Goal: Transaction & Acquisition: Purchase product/service

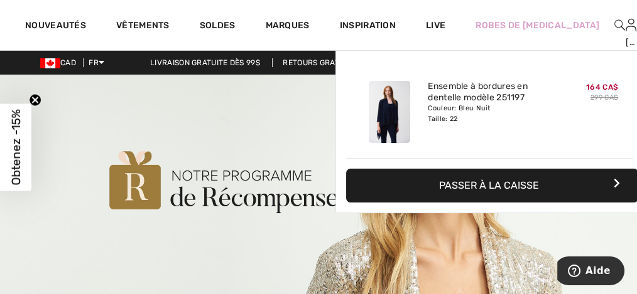
click at [636, 27] on img at bounding box center [642, 25] width 11 height 15
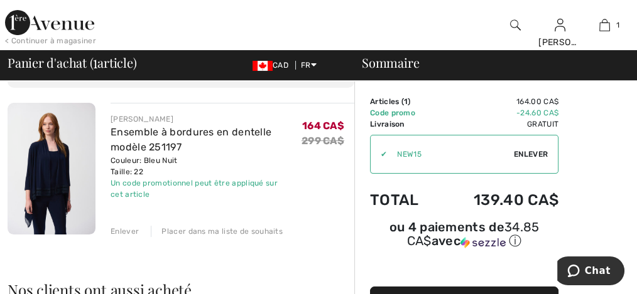
scroll to position [83, 0]
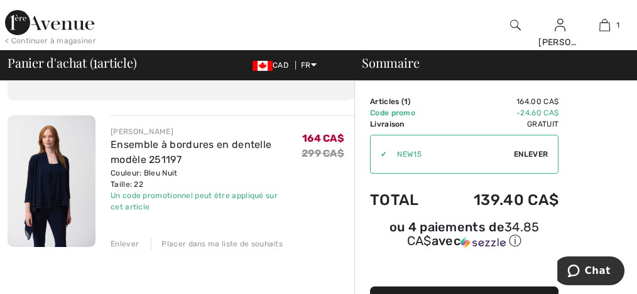
click at [34, 179] on img at bounding box center [52, 182] width 88 height 132
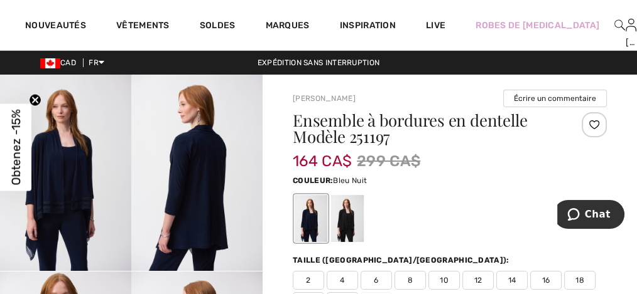
click at [67, 198] on img at bounding box center [65, 173] width 131 height 196
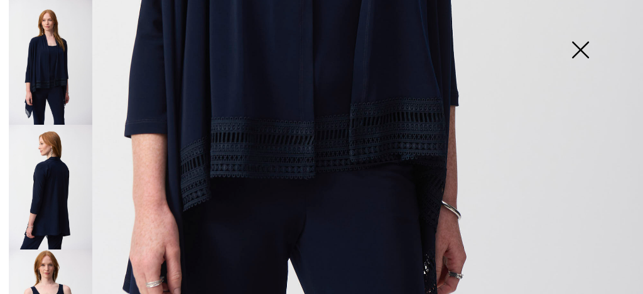
scroll to position [544, 0]
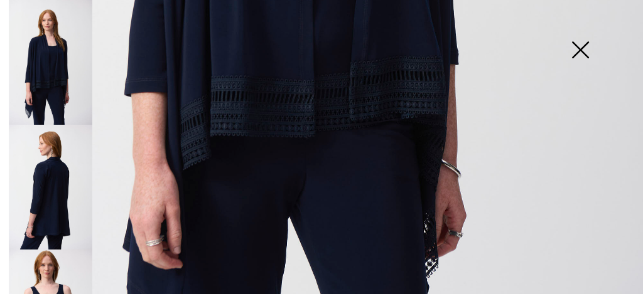
click at [65, 223] on img at bounding box center [50, 187] width 83 height 125
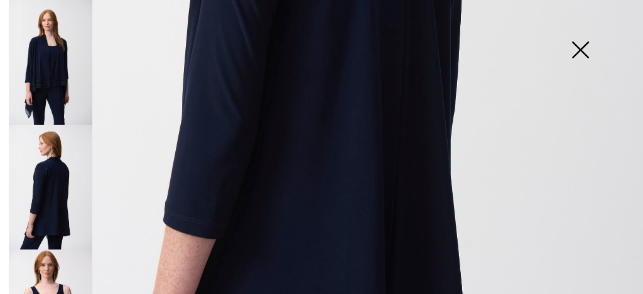
scroll to position [450, 0]
click at [43, 59] on img at bounding box center [50, 62] width 83 height 125
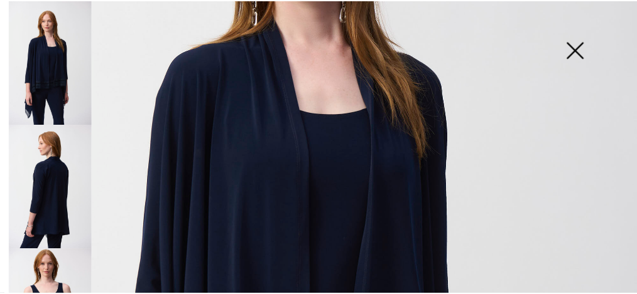
scroll to position [199, 0]
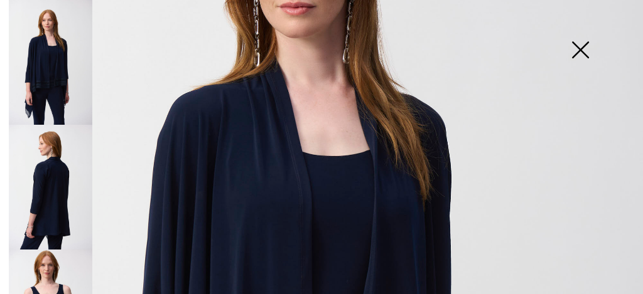
click at [578, 48] on img at bounding box center [580, 51] width 63 height 65
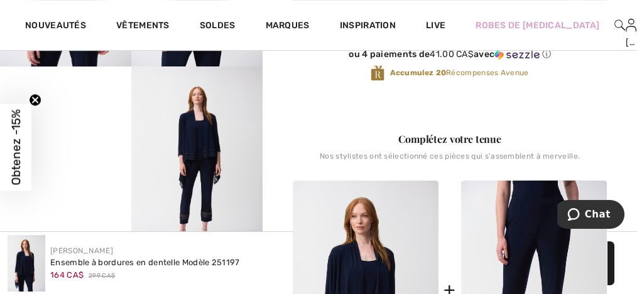
scroll to position [418, 0]
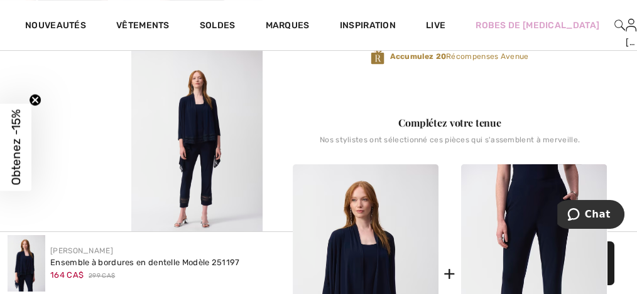
click at [67, 116] on video "Your browser does not support the video tag." at bounding box center [65, 83] width 131 height 66
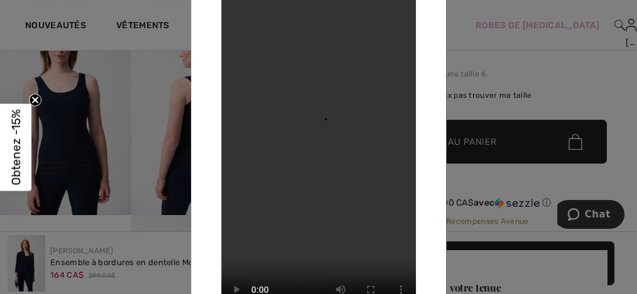
scroll to position [209, 0]
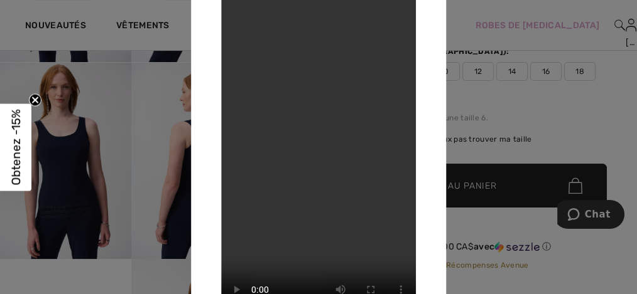
click at [482, 93] on div at bounding box center [318, 147] width 637 height 294
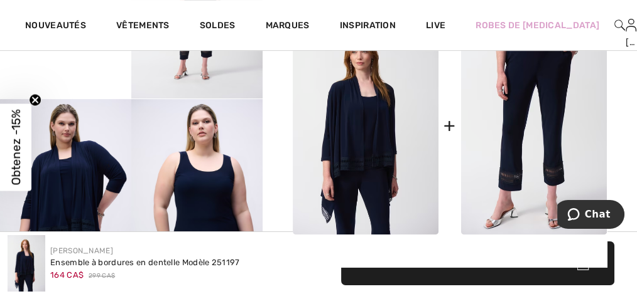
scroll to position [586, 0]
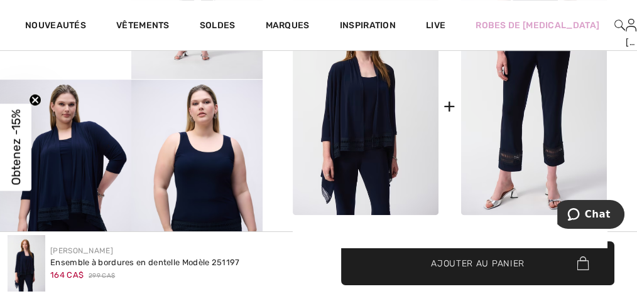
click at [68, 193] on img at bounding box center [65, 178] width 131 height 197
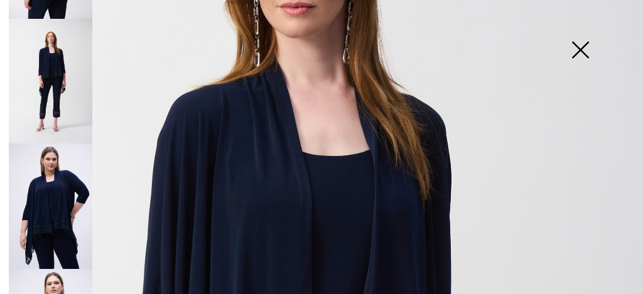
scroll to position [502, 0]
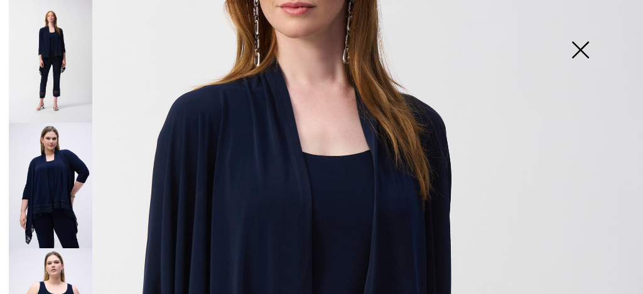
click at [63, 163] on img at bounding box center [50, 186] width 83 height 126
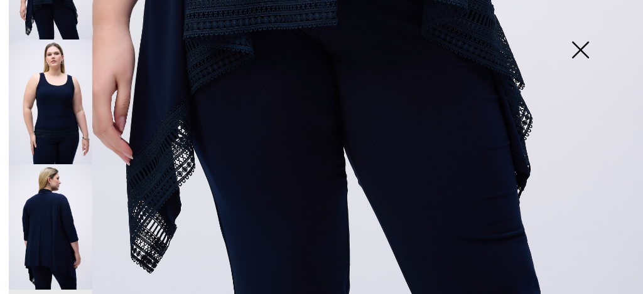
scroll to position [669, 0]
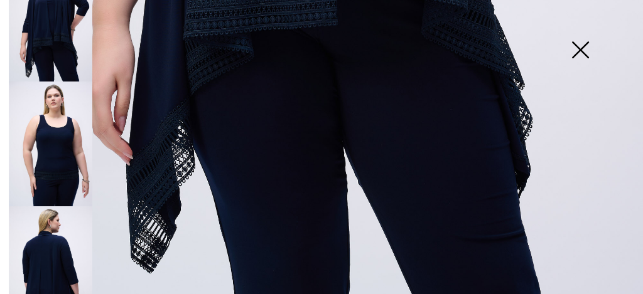
click at [72, 249] on img at bounding box center [50, 270] width 83 height 126
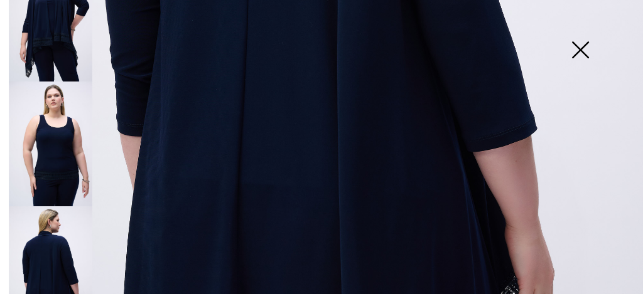
scroll to position [535, 0]
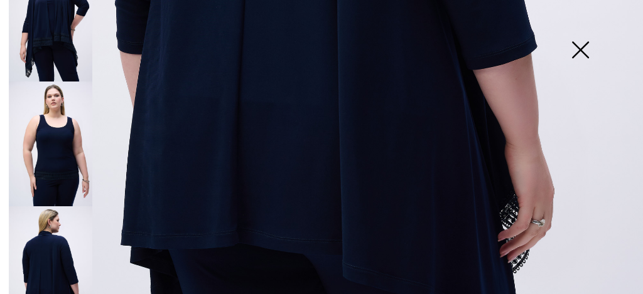
click at [579, 53] on img at bounding box center [580, 51] width 63 height 65
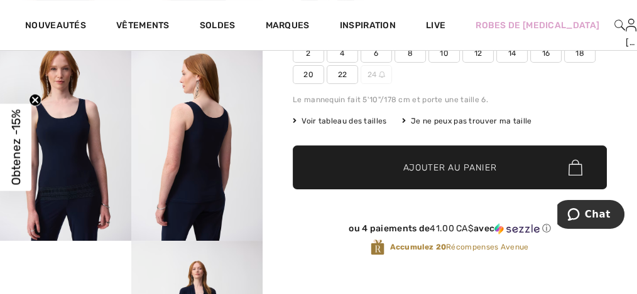
scroll to position [0, 0]
